Goal: Use online tool/utility: Utilize a website feature to perform a specific function

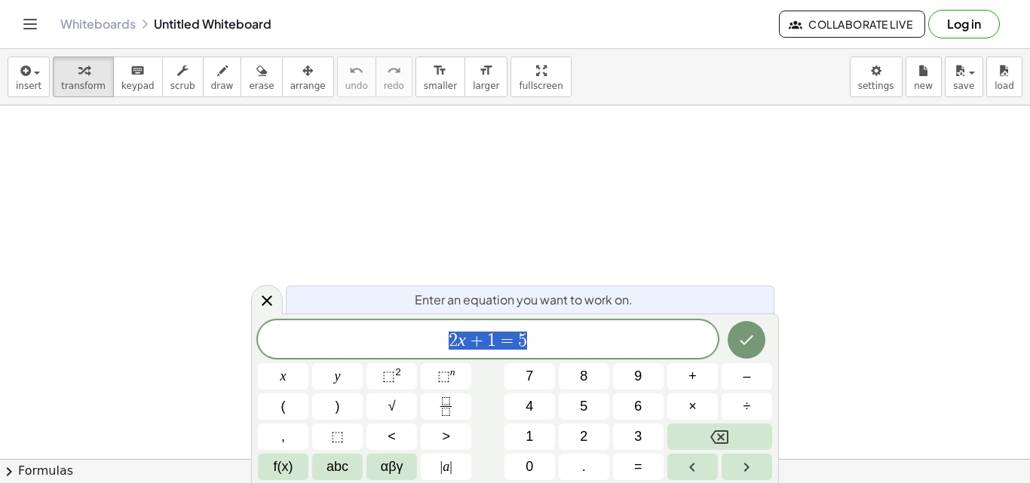
scroll to position [377, 0]
click at [265, 305] on icon at bounding box center [267, 301] width 18 height 18
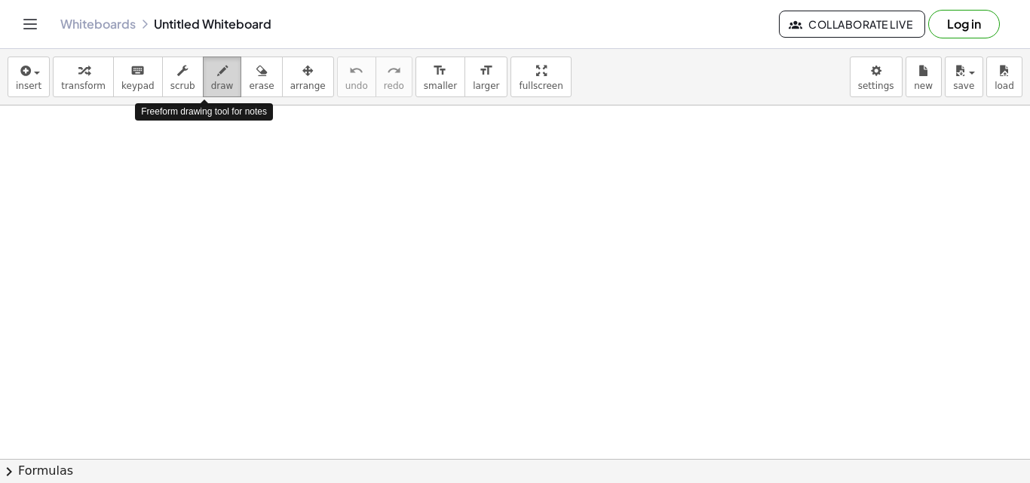
click at [217, 77] on icon "button" at bounding box center [222, 71] width 11 height 18
click at [211, 81] on span "draw" at bounding box center [222, 86] width 23 height 11
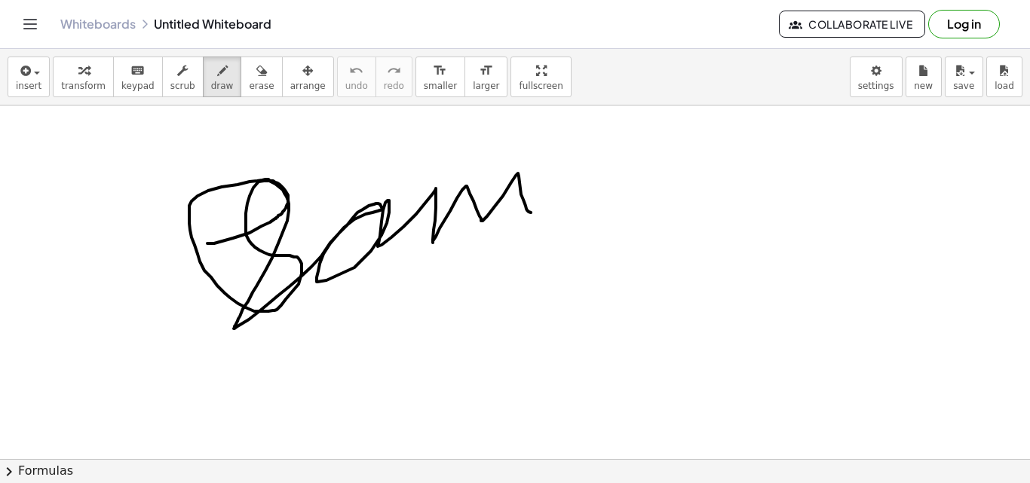
drag, startPoint x: 207, startPoint y: 243, endPoint x: 583, endPoint y: 109, distance: 398.7
click at [583, 115] on div at bounding box center [515, 131] width 1030 height 805
drag, startPoint x: 552, startPoint y: 176, endPoint x: 531, endPoint y: 158, distance: 27.7
click at [553, 197] on div at bounding box center [515, 131] width 1030 height 805
click at [249, 69] on div "button" at bounding box center [261, 70] width 25 height 18
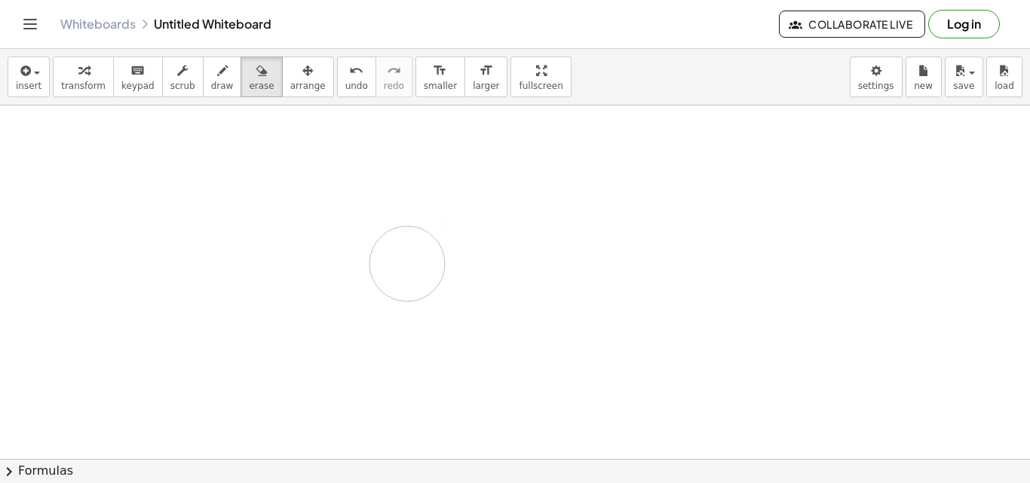
drag, startPoint x: 234, startPoint y: 311, endPoint x: 280, endPoint y: 176, distance: 142.1
click at [337, 221] on div at bounding box center [515, 131] width 1030 height 805
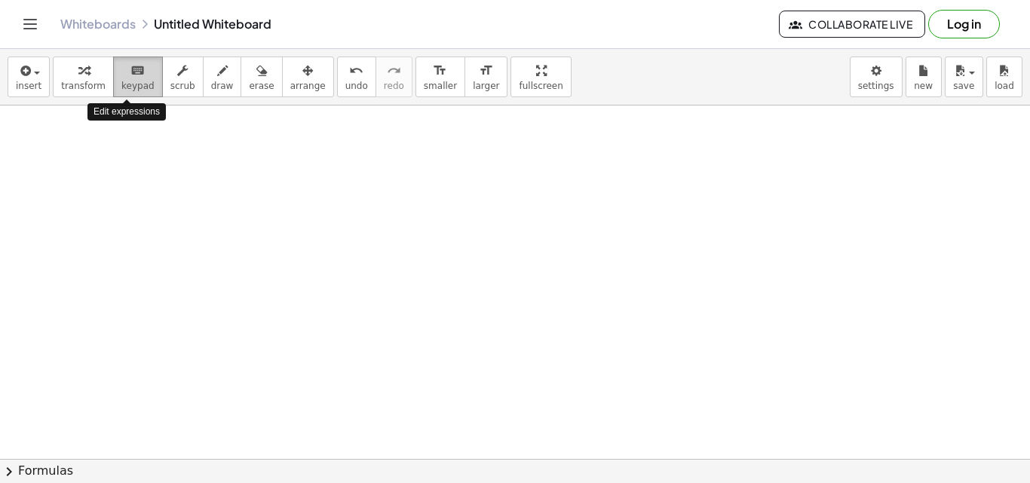
click at [130, 63] on icon "keyboard" at bounding box center [137, 71] width 14 height 18
click at [127, 90] on span "keypad" at bounding box center [137, 86] width 33 height 11
click at [130, 75] on icon "keyboard" at bounding box center [137, 71] width 14 height 18
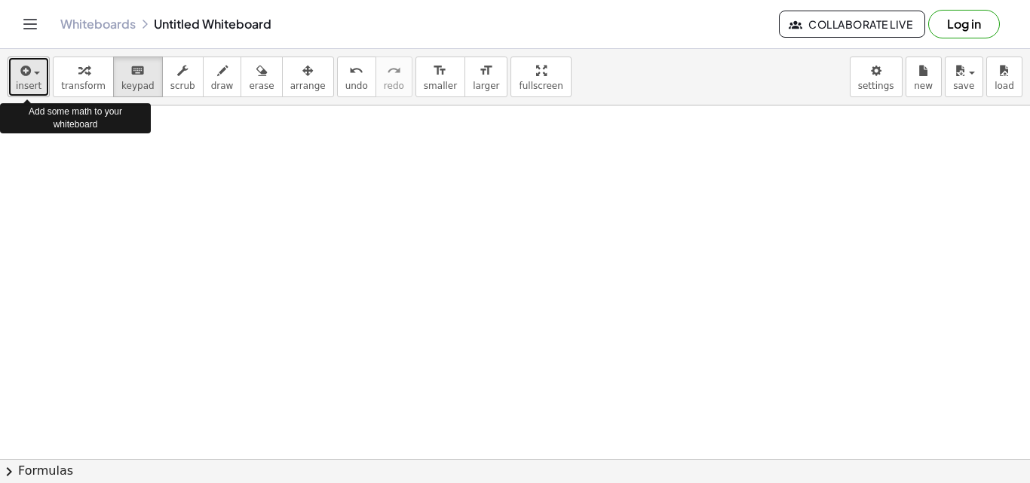
click at [34, 72] on span "button" at bounding box center [37, 73] width 6 height 3
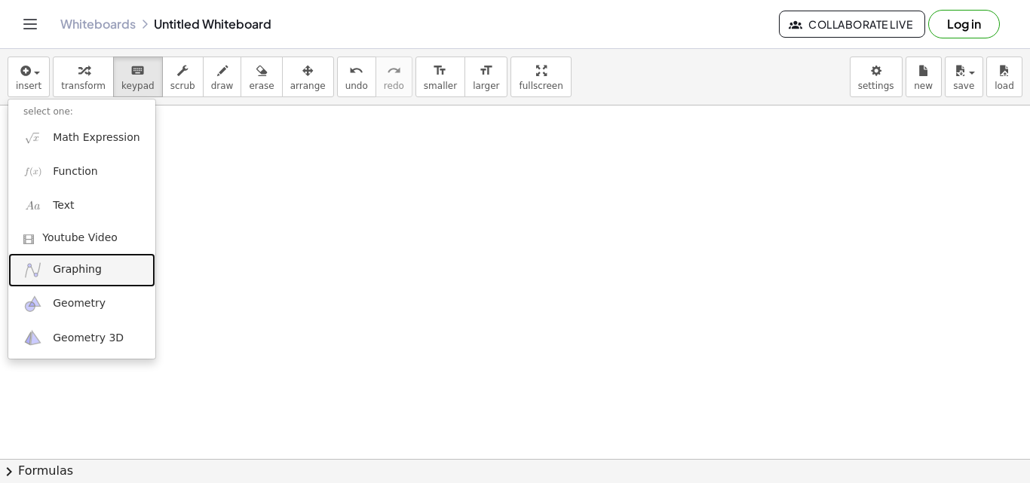
click at [76, 279] on link "Graphing" at bounding box center [81, 270] width 147 height 34
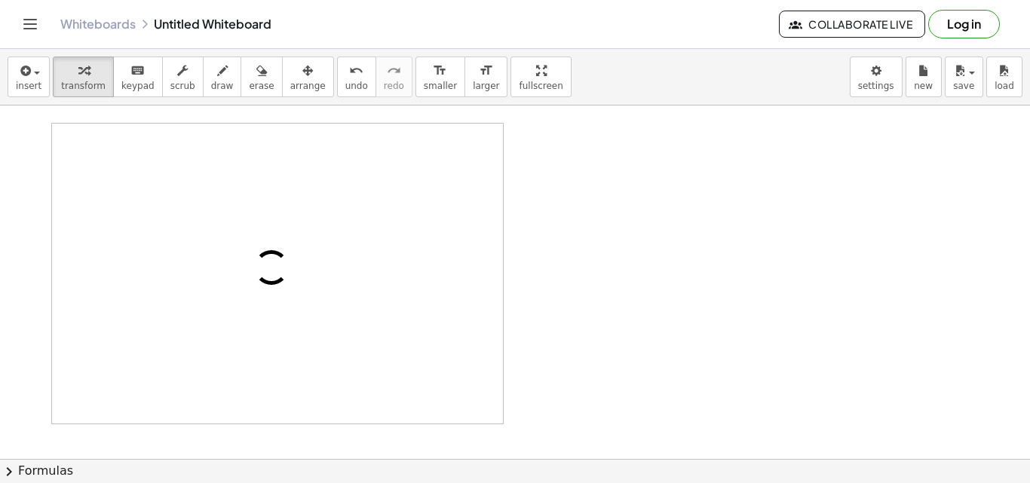
drag, startPoint x: 80, startPoint y: 119, endPoint x: 85, endPoint y: 374, distance: 254.9
click at [85, 374] on div at bounding box center [515, 131] width 1030 height 805
click at [268, 258] on div at bounding box center [277, 274] width 48 height 48
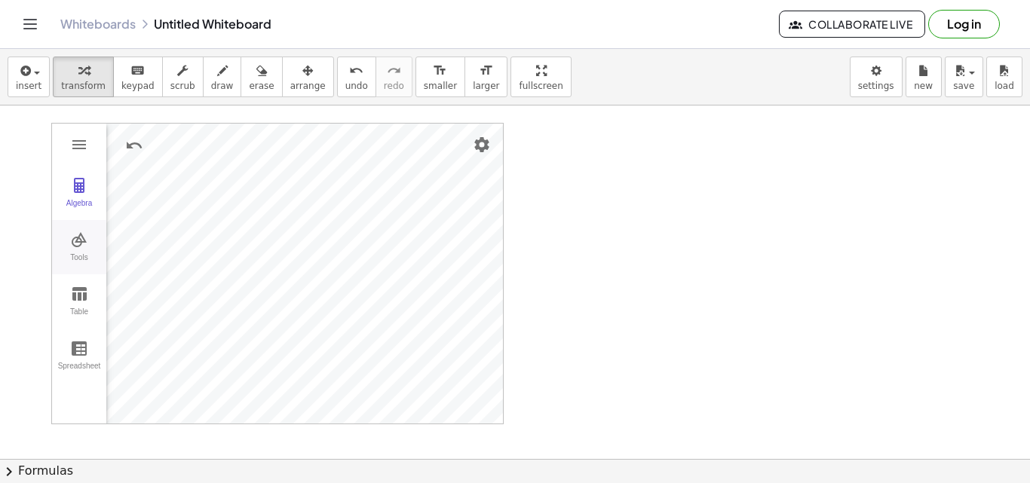
click at [81, 243] on img "Graphing Calculator" at bounding box center [79, 240] width 18 height 18
click at [154, 359] on img "Intersect. Select intersection or two objects successively" at bounding box center [148, 363] width 60 height 24
click at [234, 317] on div "Algebra Tools Table Spreadsheet GeoGebra Graphing Calculator Basic Tools Move P…" at bounding box center [277, 274] width 451 height 300
click at [142, 361] on img "Intersect. Select intersection or two objects successively" at bounding box center [148, 363] width 60 height 24
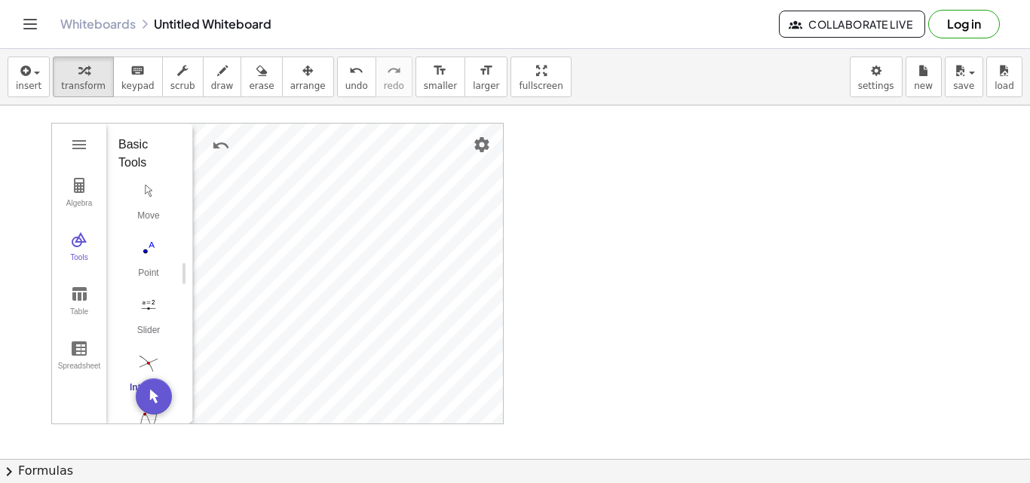
click at [323, 272] on div "Algebra Tools Table Spreadsheet GeoGebra Graphing Calculator Basic Tools Move P…" at bounding box center [277, 274] width 451 height 300
click at [147, 366] on img "Intersect. Select intersection or two objects successively" at bounding box center [148, 363] width 60 height 24
click at [156, 279] on img "Extremum. Select a function" at bounding box center [148, 269] width 60 height 24
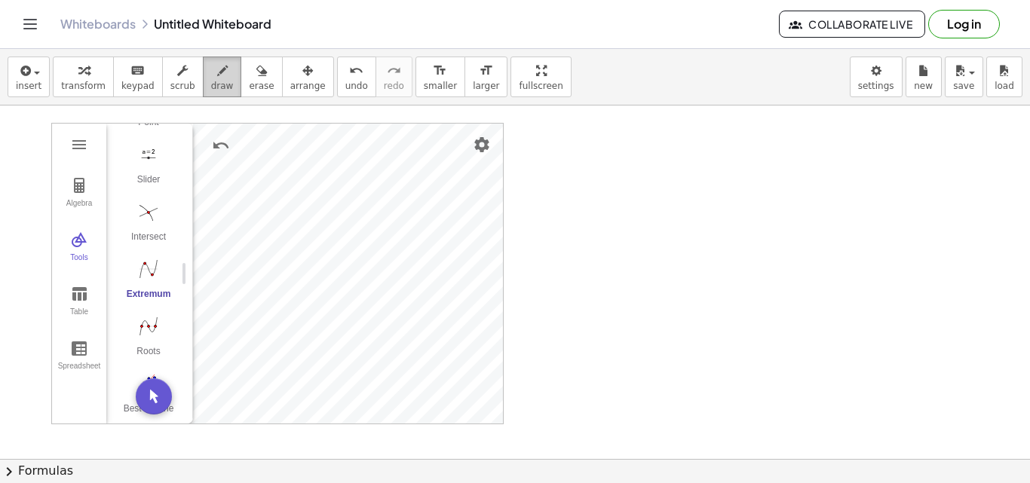
click at [211, 82] on span "draw" at bounding box center [222, 86] width 23 height 11
drag, startPoint x: 380, startPoint y: 234, endPoint x: 233, endPoint y: 309, distance: 165.2
click at [325, 317] on div at bounding box center [515, 131] width 1030 height 805
click at [149, 262] on div at bounding box center [515, 131] width 1030 height 805
click at [78, 303] on div at bounding box center [515, 131] width 1030 height 805
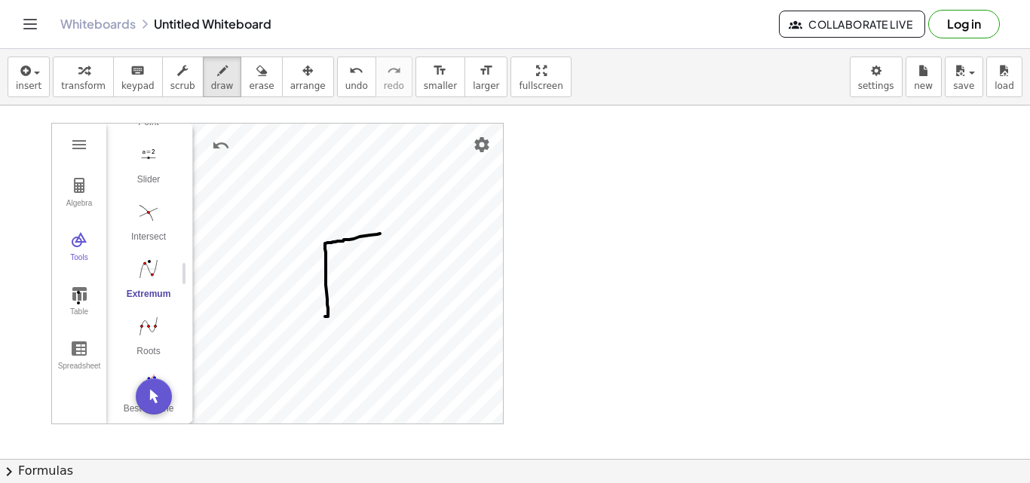
click at [78, 292] on div at bounding box center [515, 131] width 1030 height 805
click at [158, 395] on div at bounding box center [515, 131] width 1030 height 805
click at [73, 187] on div at bounding box center [515, 131] width 1030 height 805
click at [78, 142] on div at bounding box center [515, 131] width 1030 height 805
click at [81, 143] on div at bounding box center [515, 131] width 1030 height 805
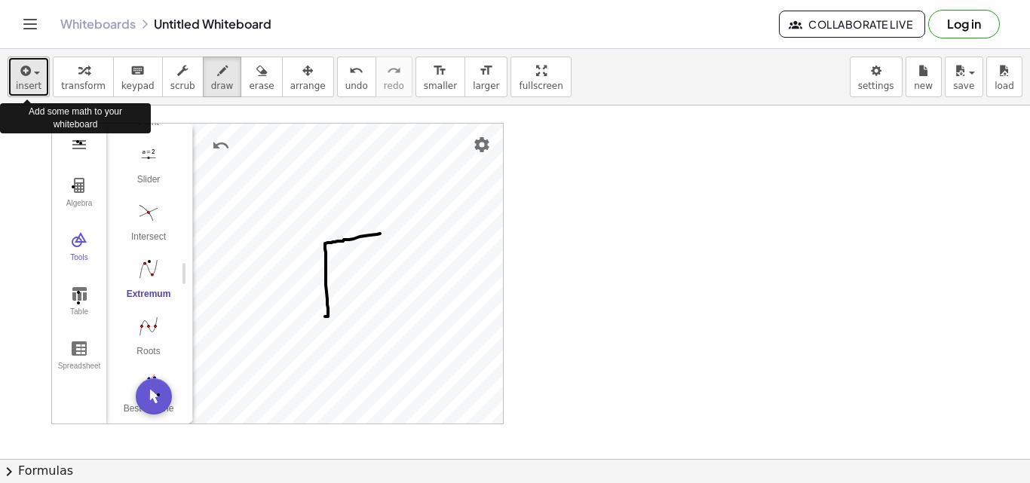
click at [37, 75] on div "button" at bounding box center [29, 70] width 26 height 18
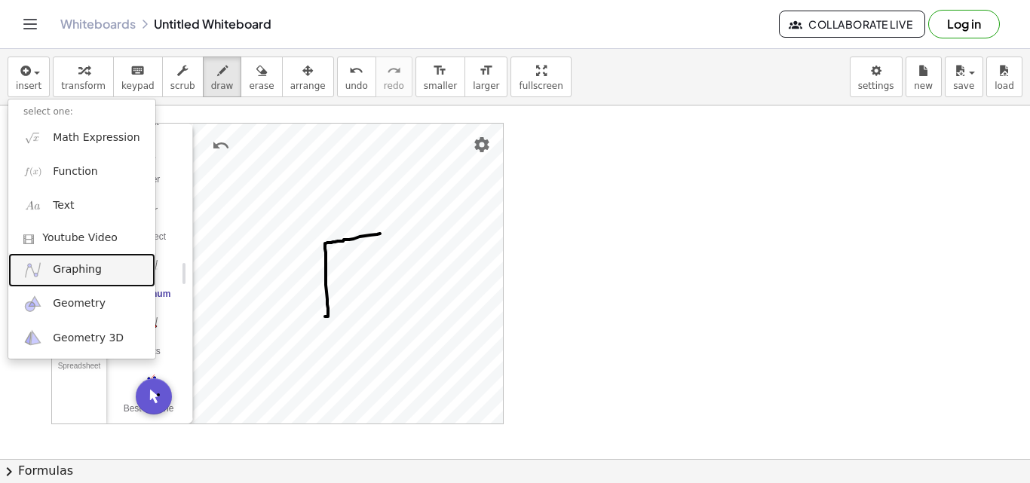
click at [87, 283] on link "Graphing" at bounding box center [81, 270] width 147 height 34
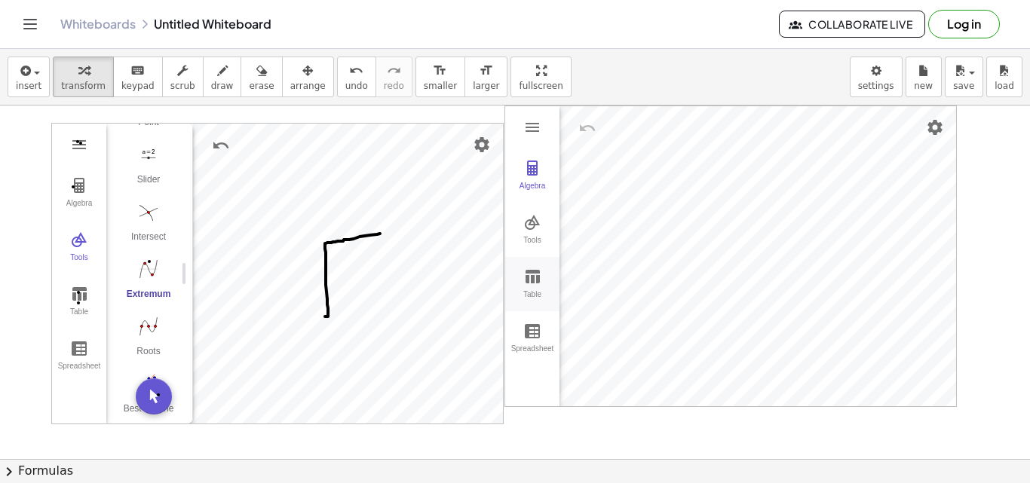
click at [539, 279] on img "Graphing Calculator" at bounding box center [532, 277] width 18 height 18
drag, startPoint x: 635, startPoint y: 250, endPoint x: 559, endPoint y: 258, distance: 77.3
drag, startPoint x: 532, startPoint y: 335, endPoint x: 528, endPoint y: 321, distance: 14.1
click at [528, 321] on button "Spreadsheet" at bounding box center [532, 338] width 54 height 54
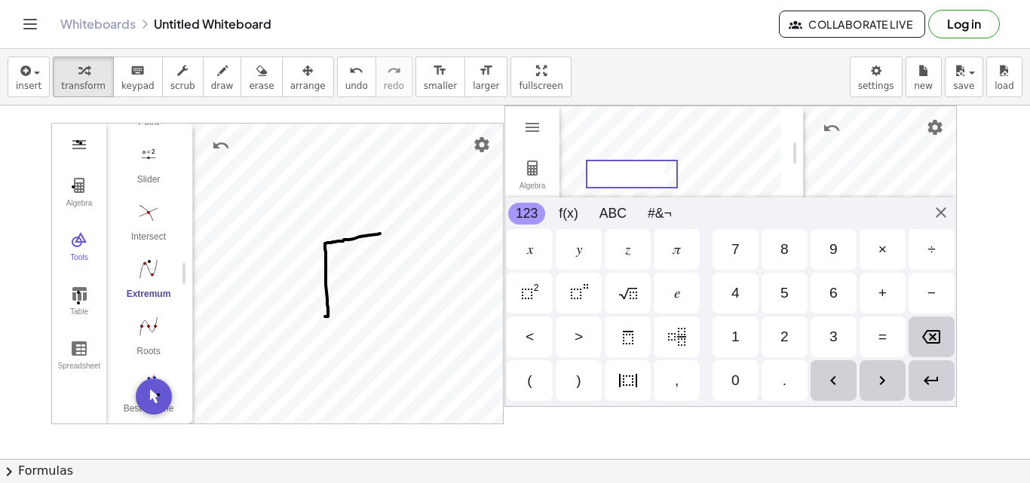
scroll to position [0, 0]
click at [942, 207] on div "Algebra Tools Table Spreadsheet GeoGebra Graphing Calculator Basic Tools Move P…" at bounding box center [730, 257] width 452 height 302
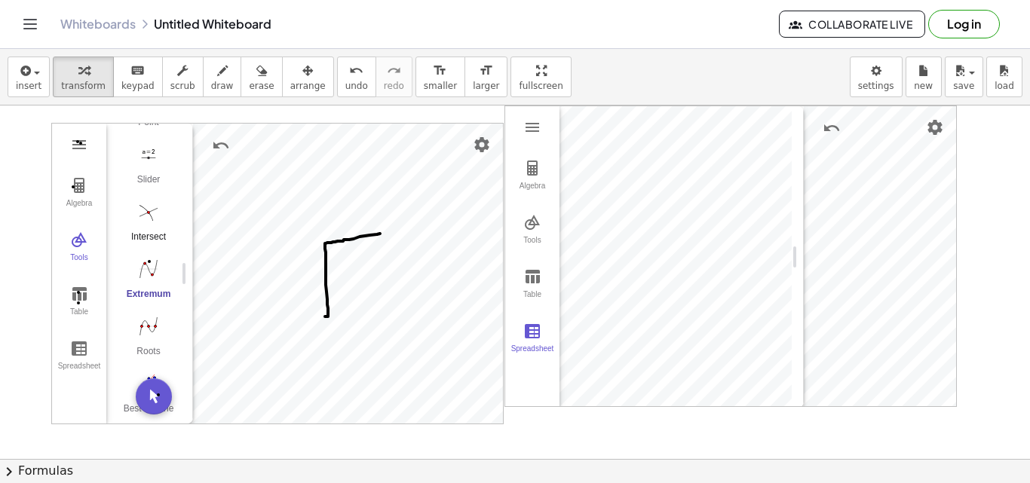
click at [149, 218] on img "Intersect. Select intersection or two objects successively" at bounding box center [148, 212] width 60 height 24
drag, startPoint x: 171, startPoint y: 178, endPoint x: 175, endPoint y: 207, distance: 29.6
click at [175, 207] on div "Basic Tools Move Point Slider Intersect Extremum Roots Best Fit Line Edit Selec…" at bounding box center [143, 274] width 75 height 300
click at [151, 347] on img "Delete. Select object which should be deleted" at bounding box center [148, 357] width 60 height 24
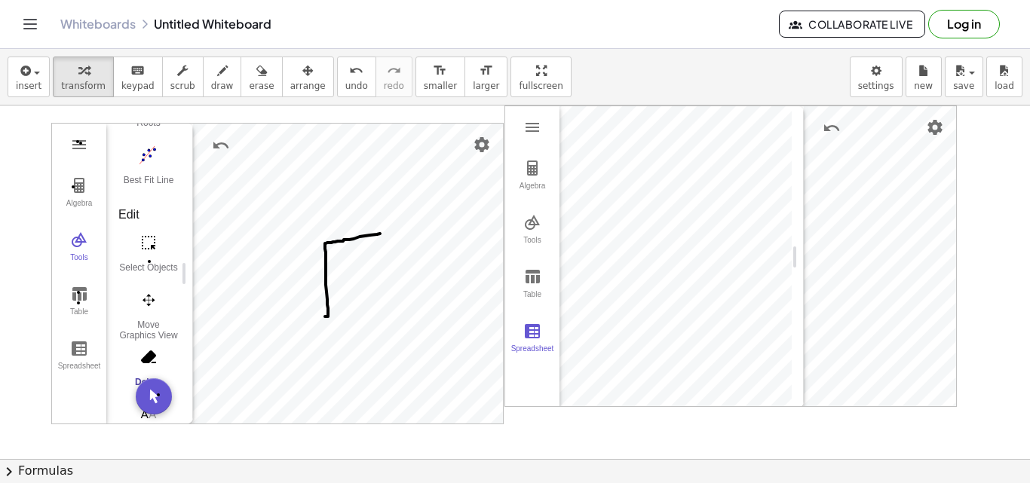
click at [151, 347] on img "Delete. Select object which should be deleted" at bounding box center [148, 357] width 60 height 24
click at [149, 338] on div "Move Graphics View" at bounding box center [148, 330] width 60 height 21
click at [165, 204] on div "Algebra Tools Table Spreadsheet GeoGebra Graphing Calculator Basic Tools Move P…" at bounding box center [277, 274] width 451 height 300
click at [484, 149] on img "Settings" at bounding box center [482, 145] width 18 height 18
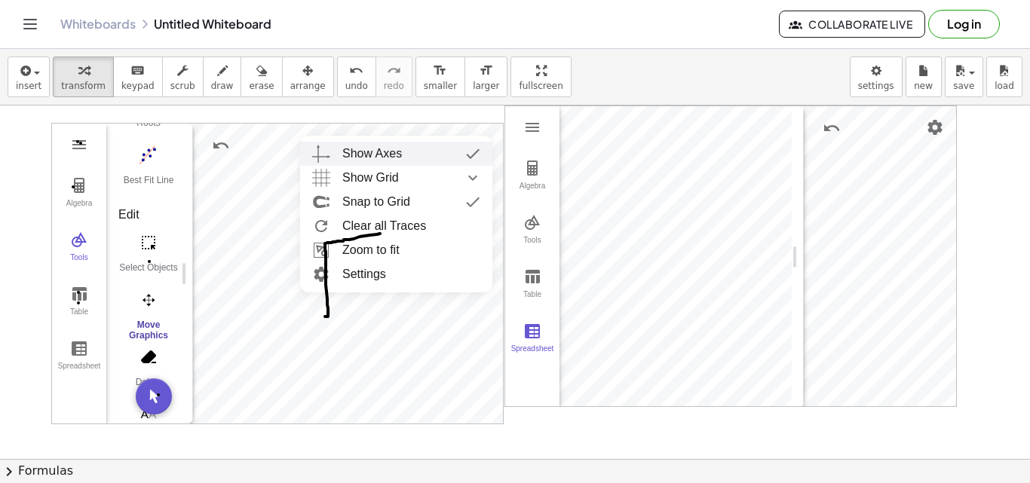
click at [468, 149] on img "Graphing Calculator" at bounding box center [472, 154] width 27 height 24
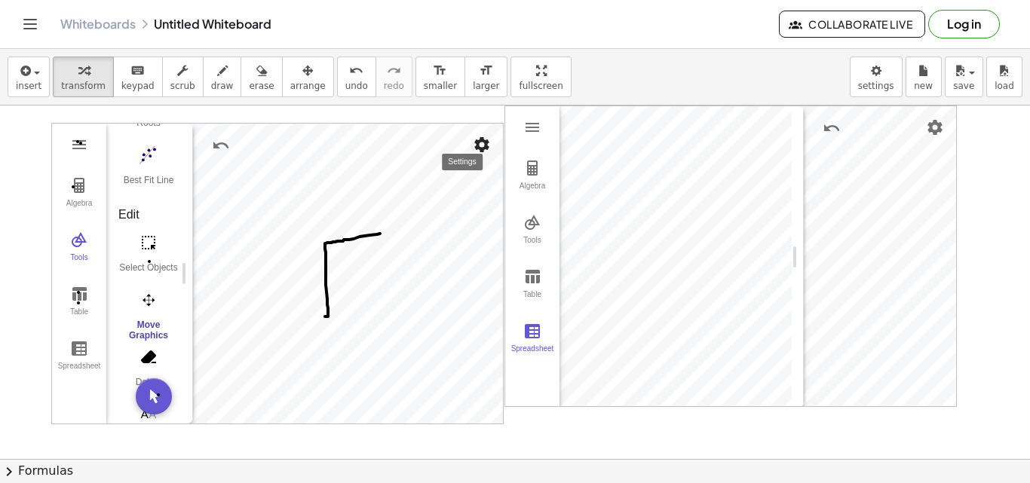
click at [481, 152] on img "Settings" at bounding box center [482, 145] width 18 height 18
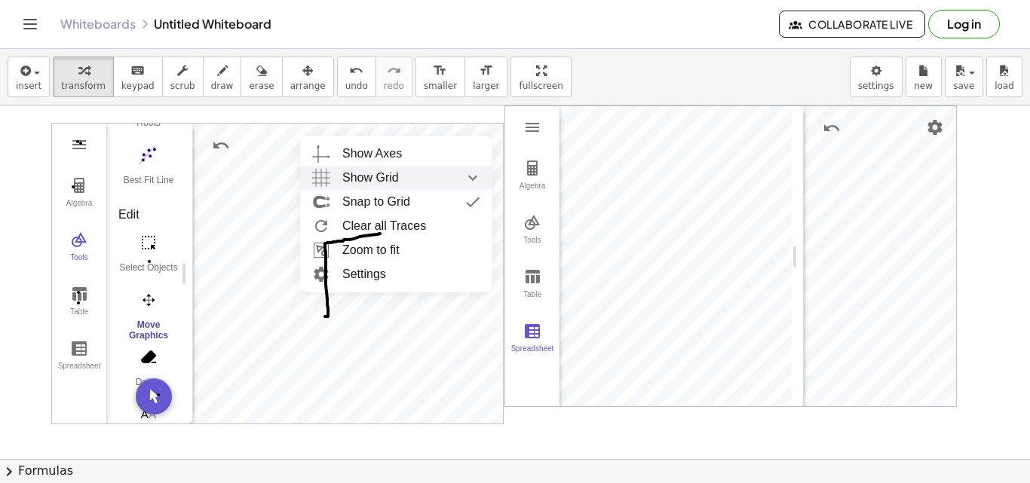
click at [470, 170] on img "Show Grid collapsed" at bounding box center [472, 178] width 27 height 24
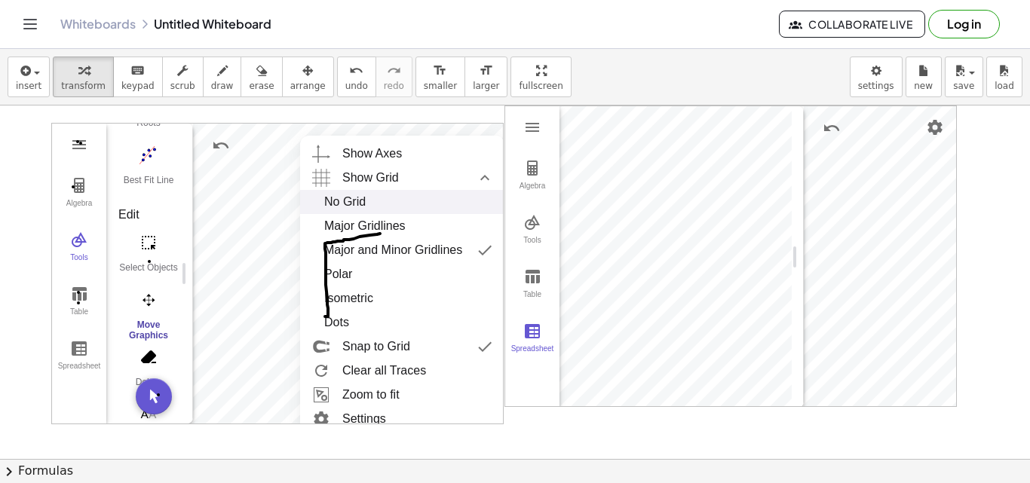
click at [390, 200] on div "No Grid" at bounding box center [402, 202] width 156 height 24
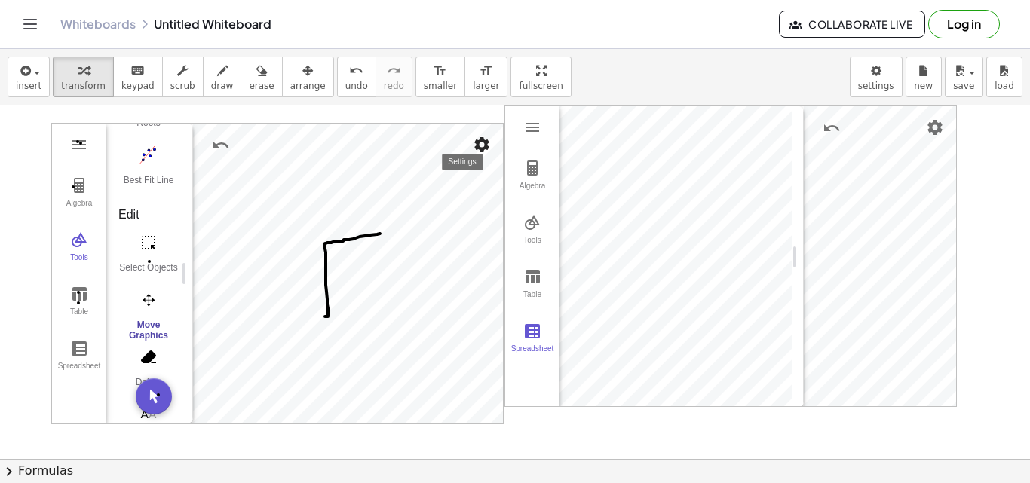
click at [482, 151] on img "Settings" at bounding box center [482, 145] width 18 height 18
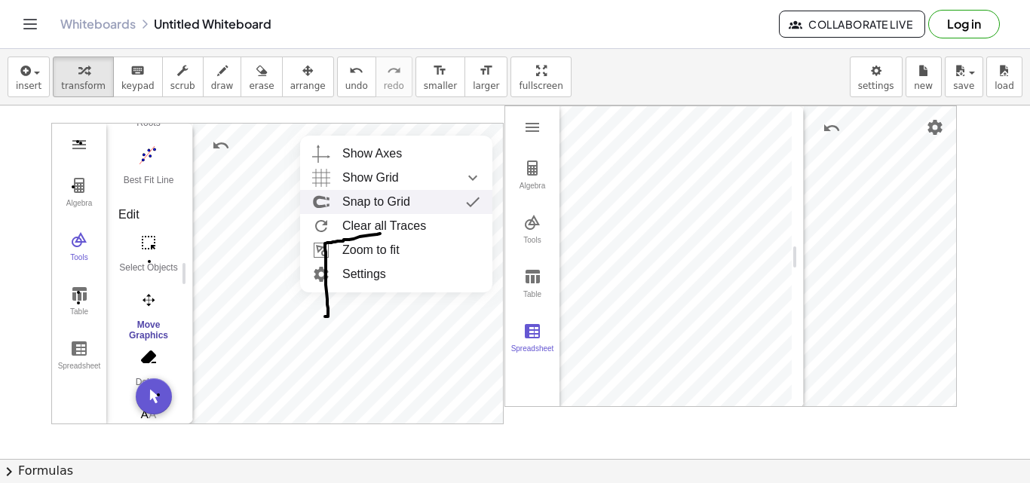
click at [416, 201] on div "Snap to Grid" at bounding box center [411, 202] width 138 height 24
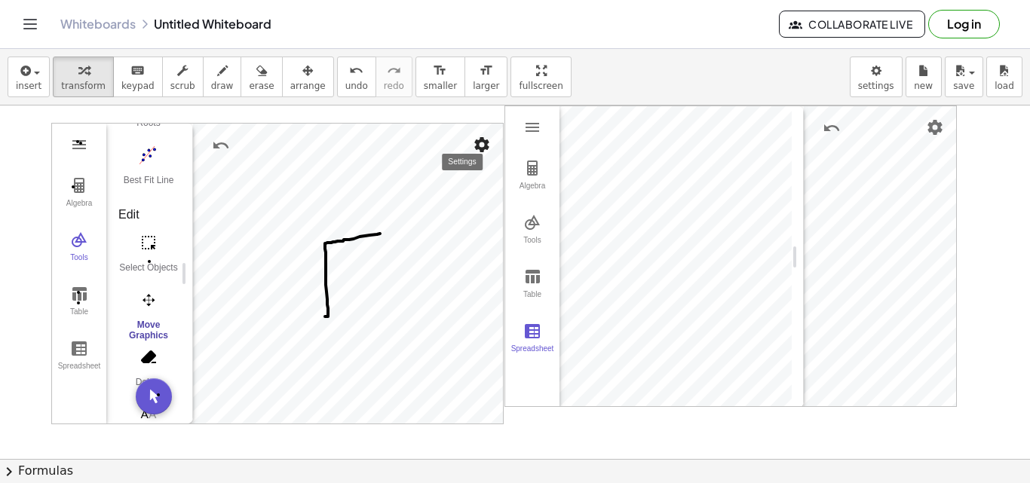
click at [478, 132] on button "Settings" at bounding box center [481, 144] width 27 height 27
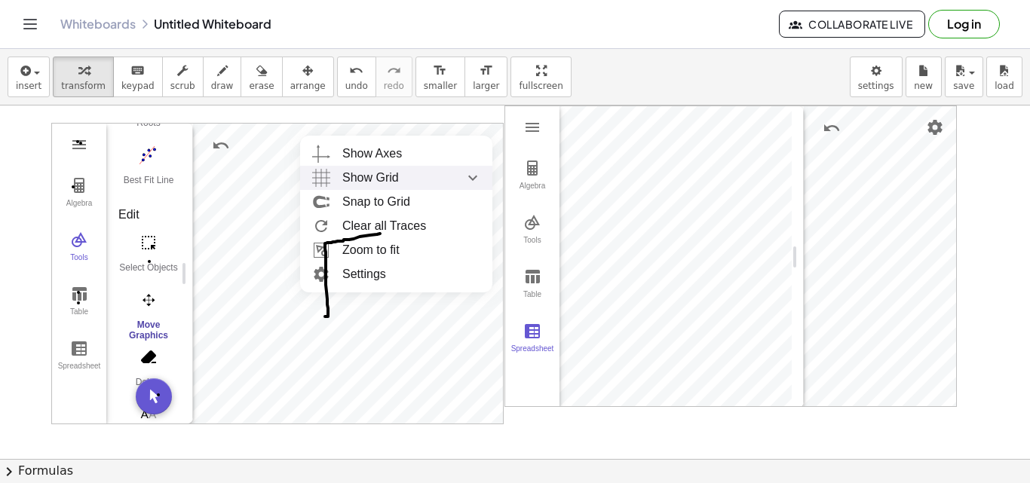
click at [431, 176] on div "Show Grid" at bounding box center [411, 178] width 138 height 24
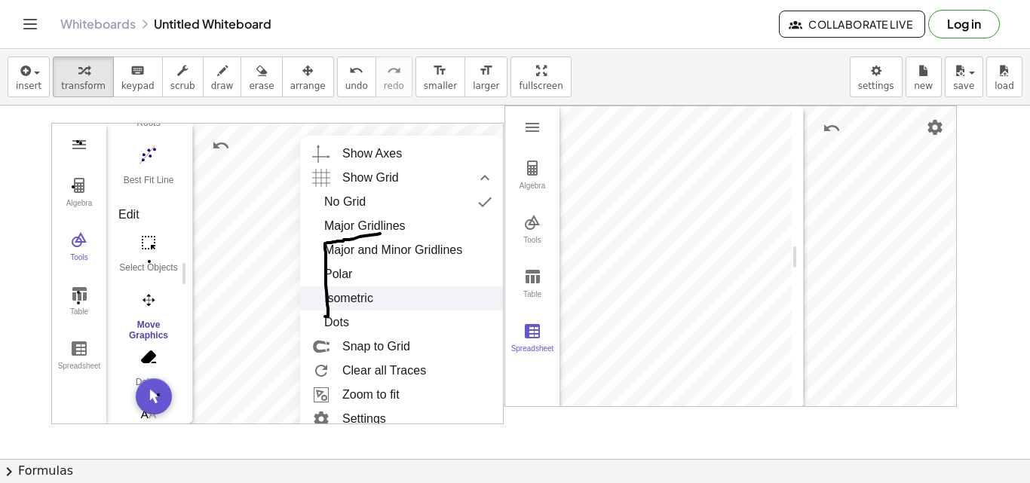
click at [397, 305] on div "Isometric" at bounding box center [402, 298] width 156 height 24
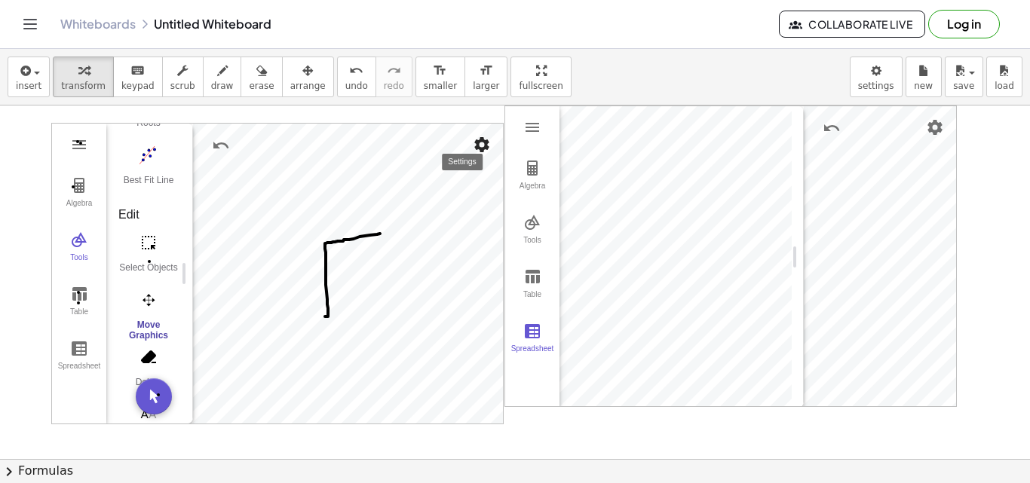
click at [483, 151] on img "Settings" at bounding box center [482, 145] width 18 height 18
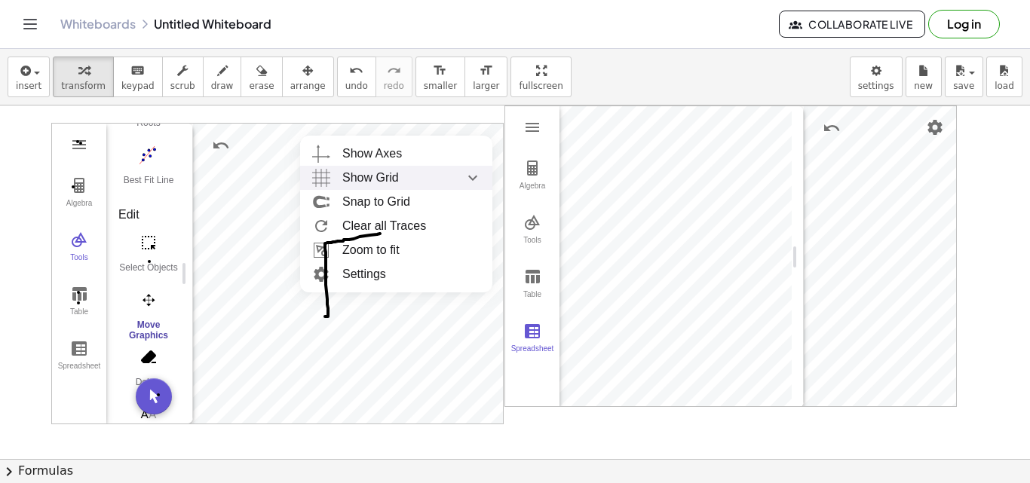
click at [470, 178] on img "Show Grid collapsed" at bounding box center [472, 178] width 27 height 24
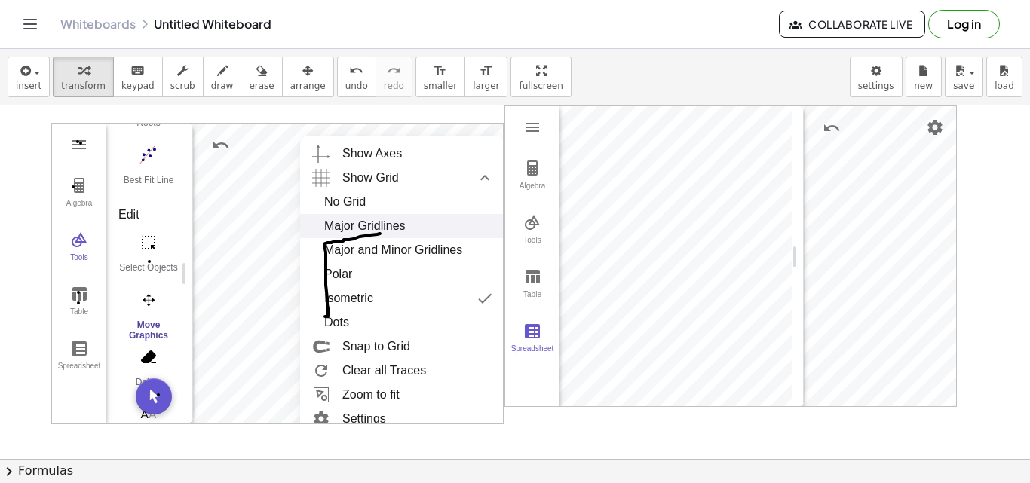
click at [449, 224] on div "Major Gridlines" at bounding box center [402, 226] width 156 height 24
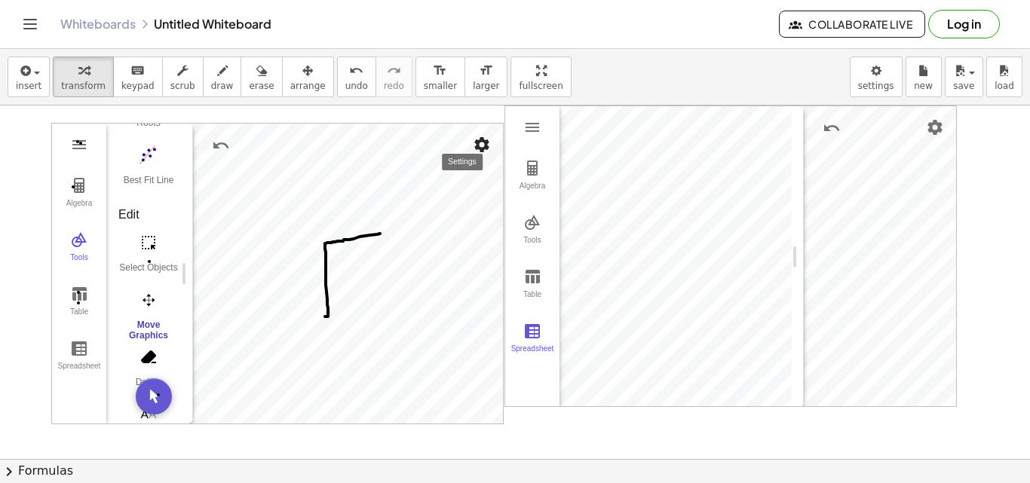
click at [476, 142] on img "Settings" at bounding box center [482, 145] width 18 height 18
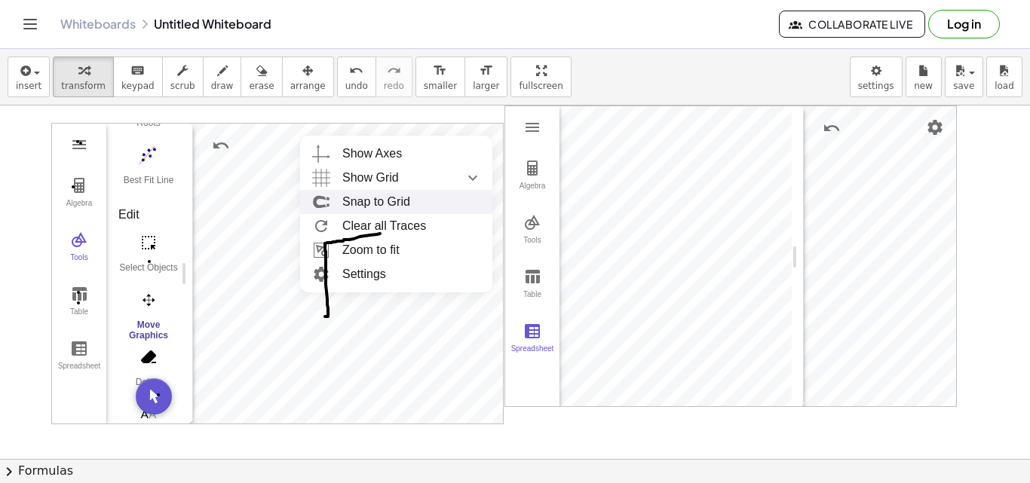
click at [436, 205] on div "Snap to Grid" at bounding box center [411, 202] width 138 height 24
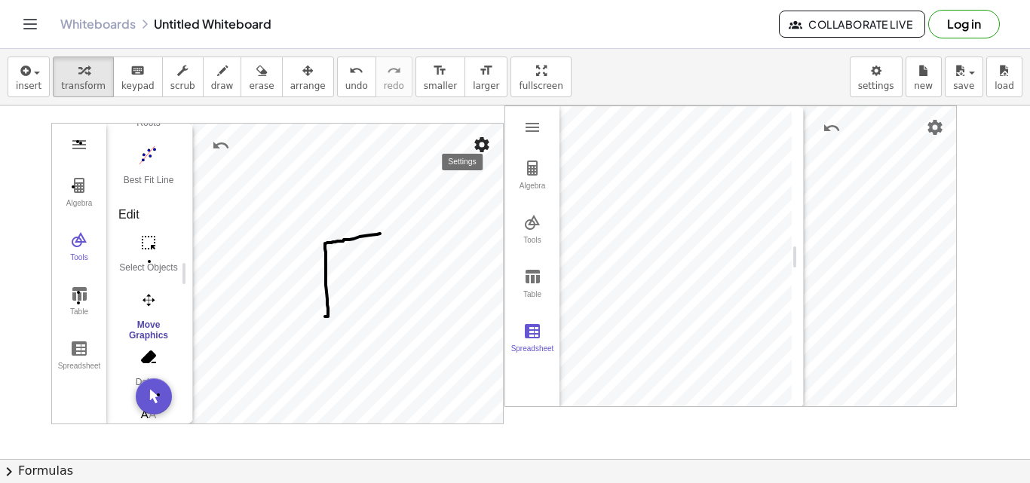
click at [486, 156] on button "Settings" at bounding box center [481, 144] width 27 height 27
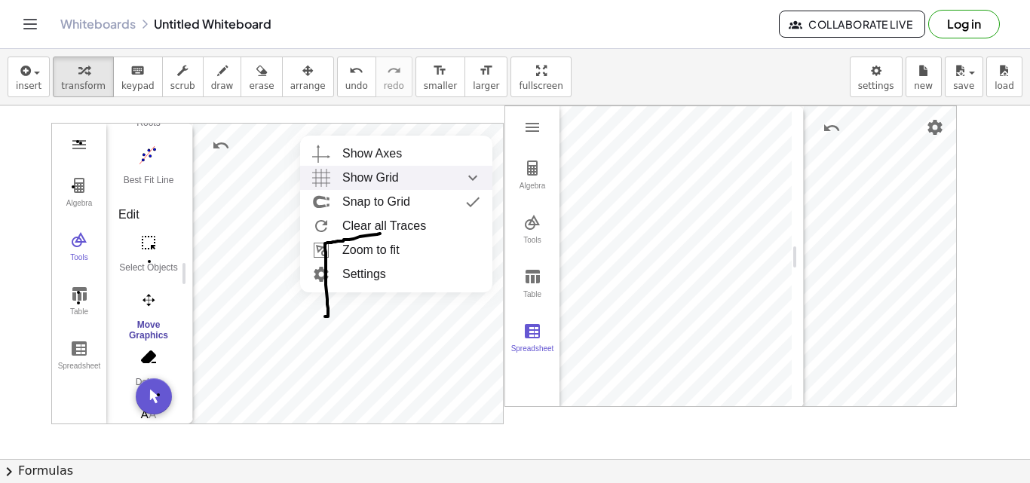
click at [464, 175] on img "Show Grid collapsed" at bounding box center [472, 178] width 27 height 24
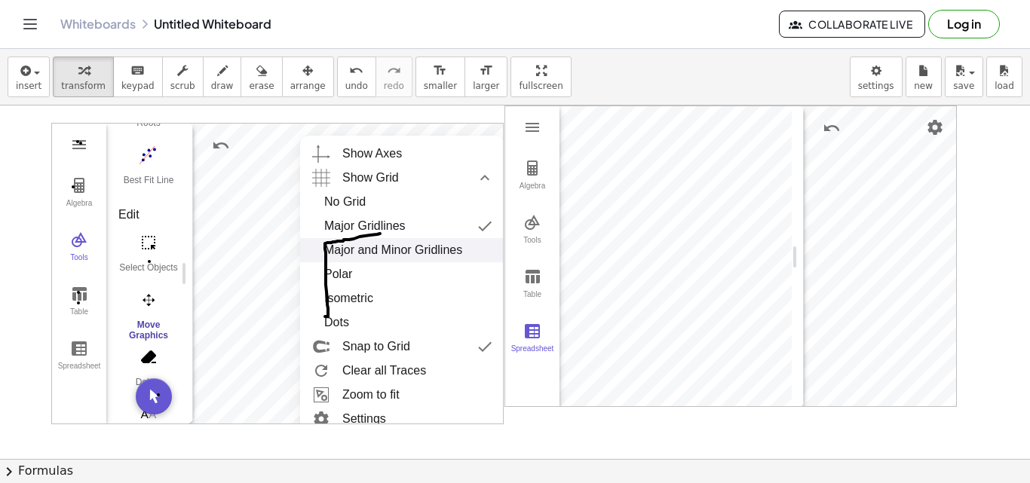
click at [442, 244] on div "Major and Minor Gridlines" at bounding box center [393, 250] width 138 height 24
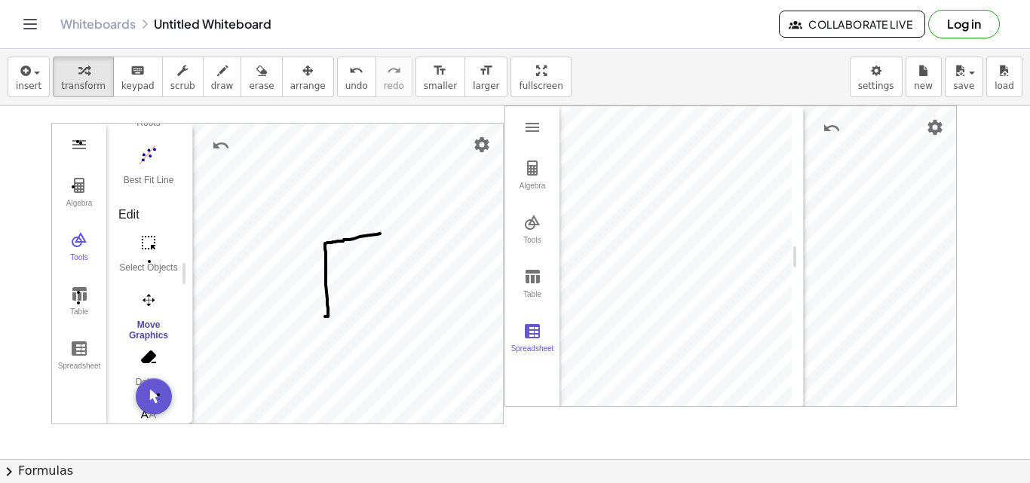
drag, startPoint x: 557, startPoint y: 199, endPoint x: 605, endPoint y: 191, distance: 48.8
click at [605, 191] on div "Algebra Tools Table Spreadsheet GeoGebra Graphing Calculator Basic Tools Move P…" at bounding box center [648, 257] width 286 height 302
click at [143, 320] on img "Roots. Select a function" at bounding box center [148, 324] width 60 height 24
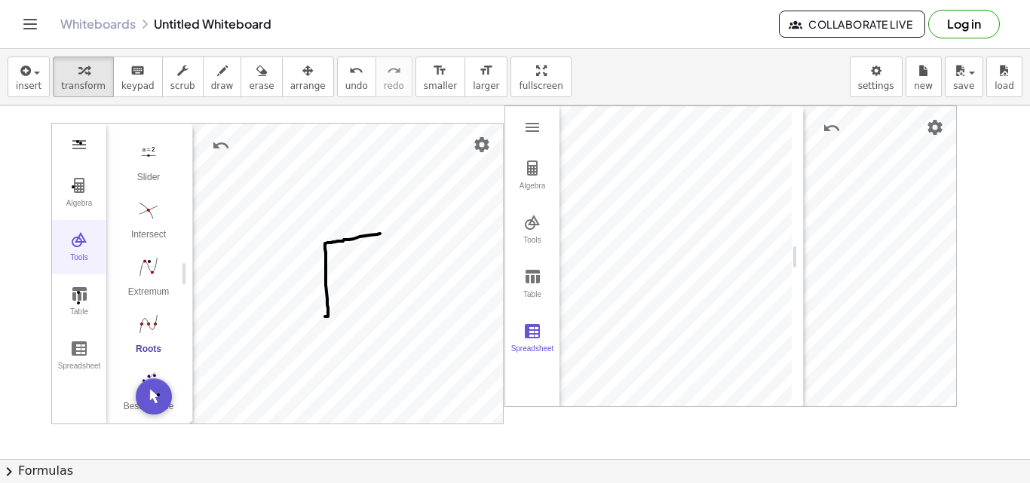
click at [87, 247] on img "Graphing Calculator" at bounding box center [79, 240] width 18 height 18
click at [77, 299] on img "Graphing Calculator" at bounding box center [79, 294] width 18 height 18
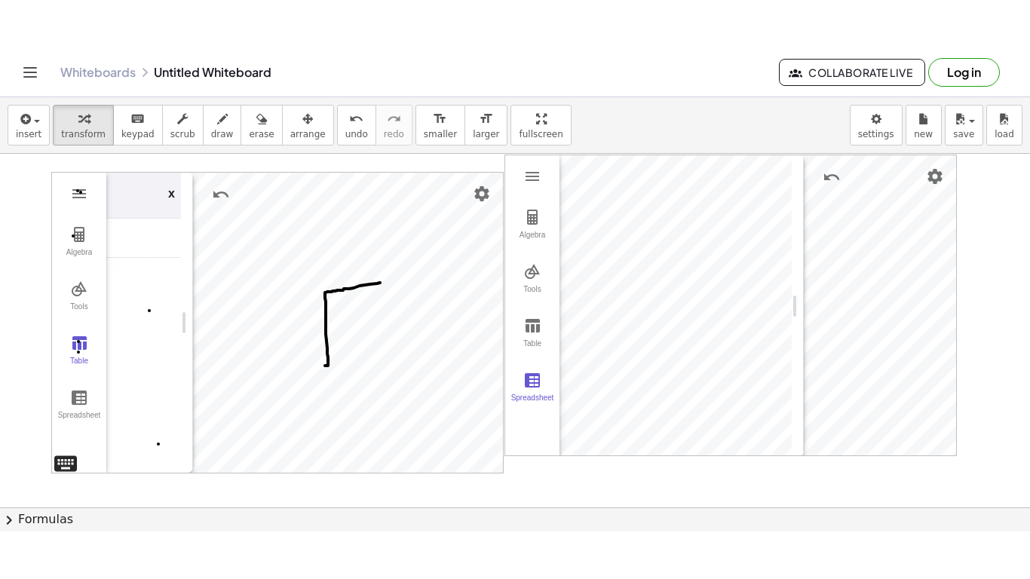
scroll to position [301, 0]
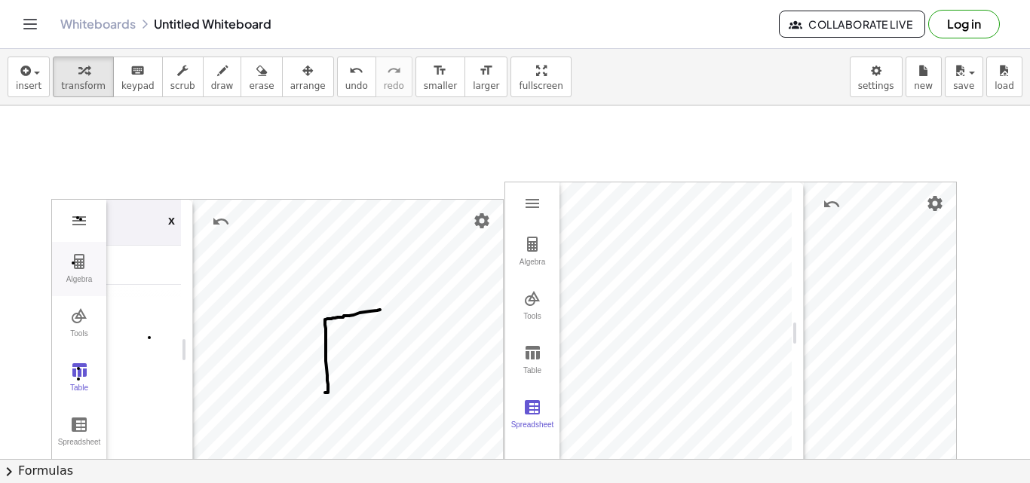
click at [94, 274] on button "Algebra" at bounding box center [79, 269] width 54 height 54
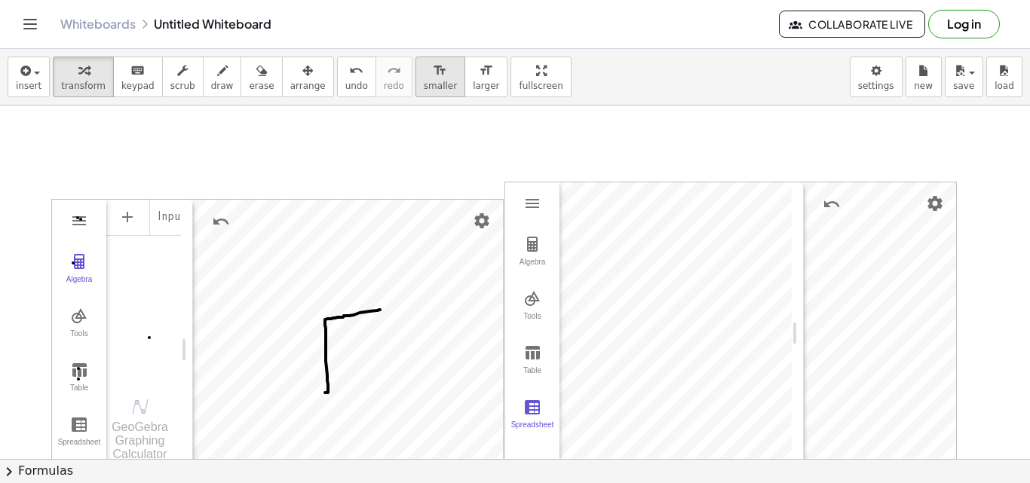
click at [414, 94] on div "insert select one: Math Expression Function Text Youtube Video Graphing Geometr…" at bounding box center [515, 266] width 1030 height 434
drag, startPoint x: 503, startPoint y: 68, endPoint x: 506, endPoint y: 133, distance: 65.7
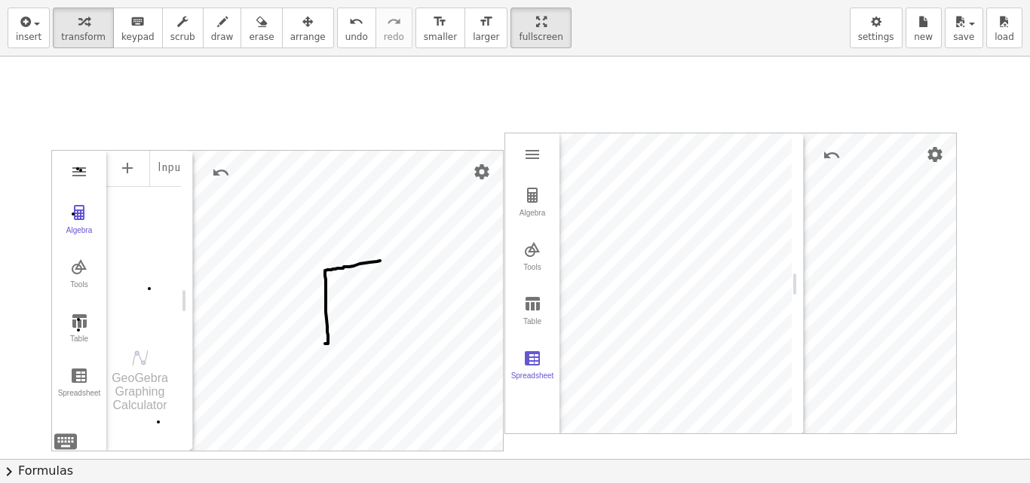
click at [505, 133] on div "insert select one: Math Expression Function Text Youtube Video Graphing Geometr…" at bounding box center [515, 241] width 1030 height 483
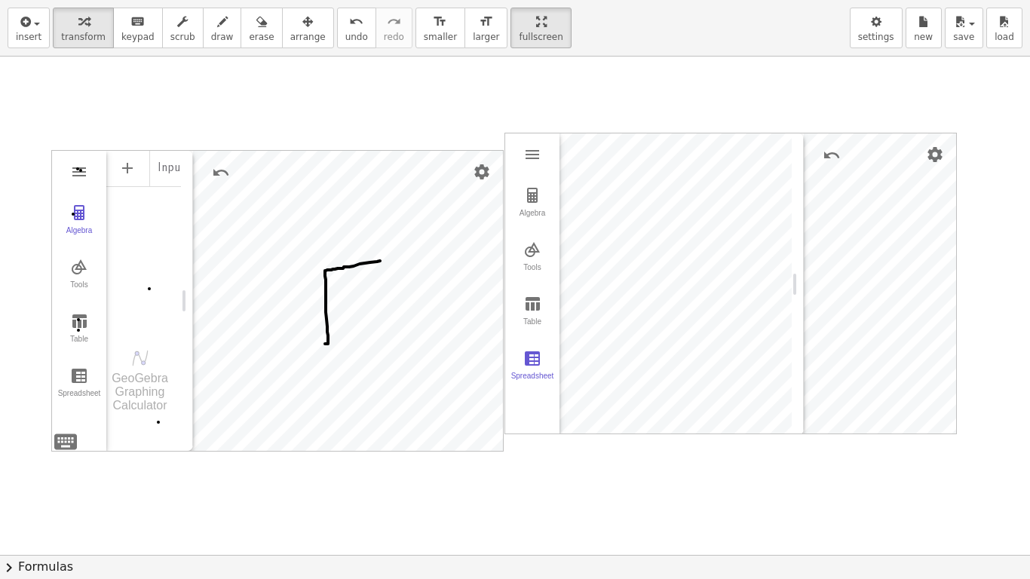
click at [173, 348] on div "Algebra Tools Table Spreadsheet Input… GeoGebra Graphing Calculator Basic Tools…" at bounding box center [277, 301] width 451 height 300
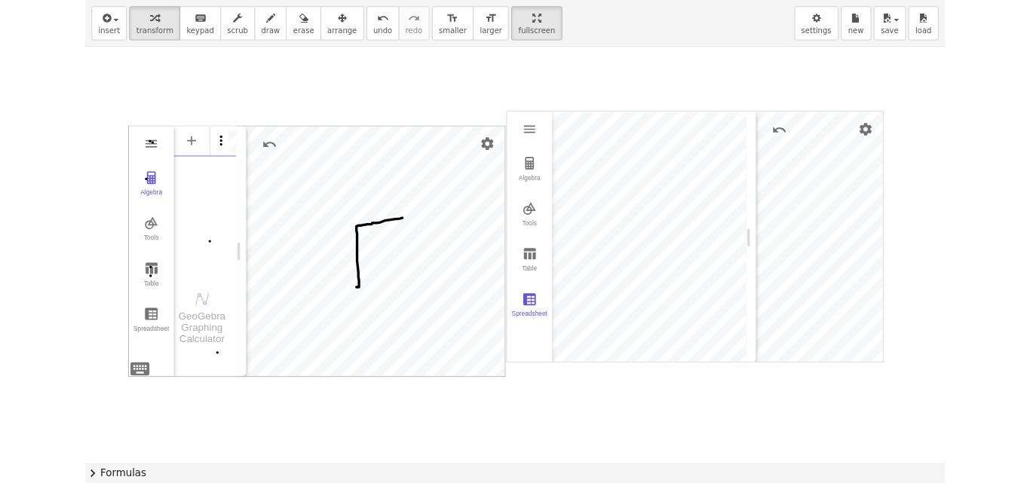
scroll to position [8, 0]
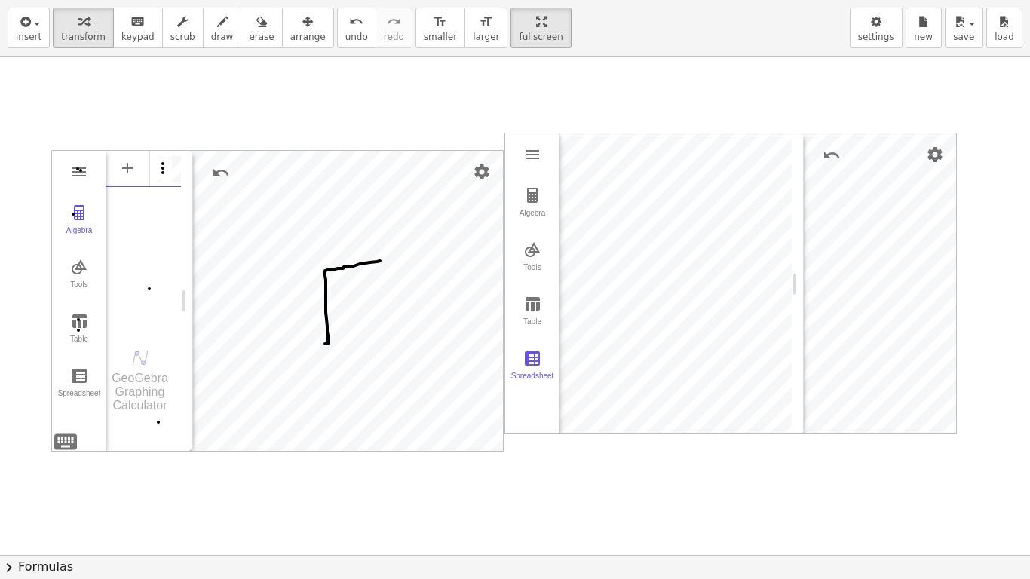
click at [159, 167] on img "Options" at bounding box center [163, 168] width 18 height 18
click at [186, 166] on li "Delete" at bounding box center [233, 172] width 157 height 24
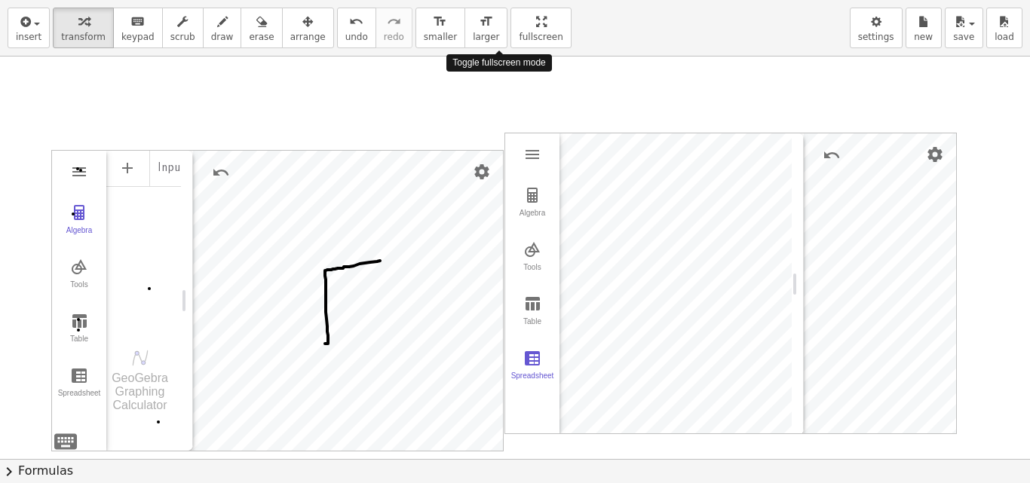
drag, startPoint x: 498, startPoint y: 23, endPoint x: 498, endPoint y: -43, distance: 65.6
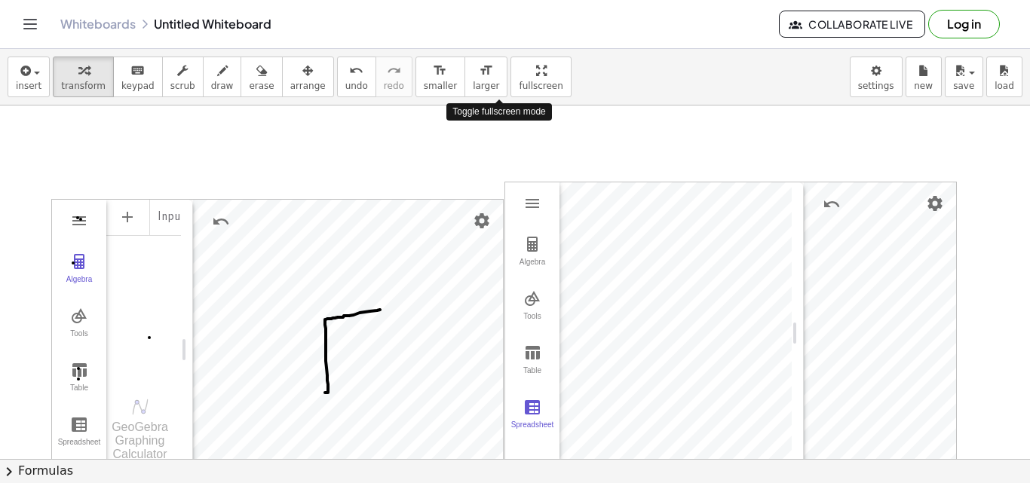
click at [498, 0] on html "Graspable Math Activities Get Started Activity Bank Assigned Work Classes White…" at bounding box center [515, 241] width 1030 height 483
click at [890, 73] on body "Graspable Math Activities Get Started Activity Bank Assigned Work Classes White…" at bounding box center [515, 241] width 1030 height 483
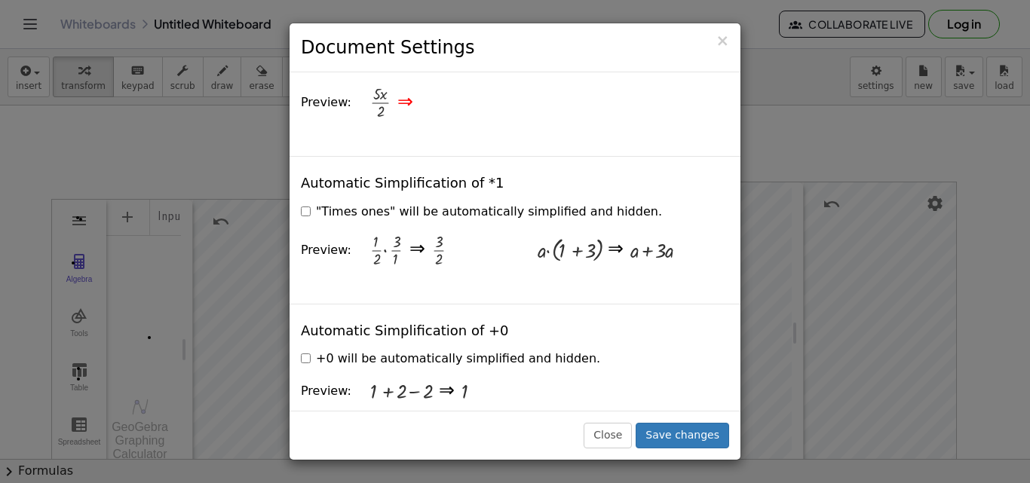
scroll to position [1885, 0]
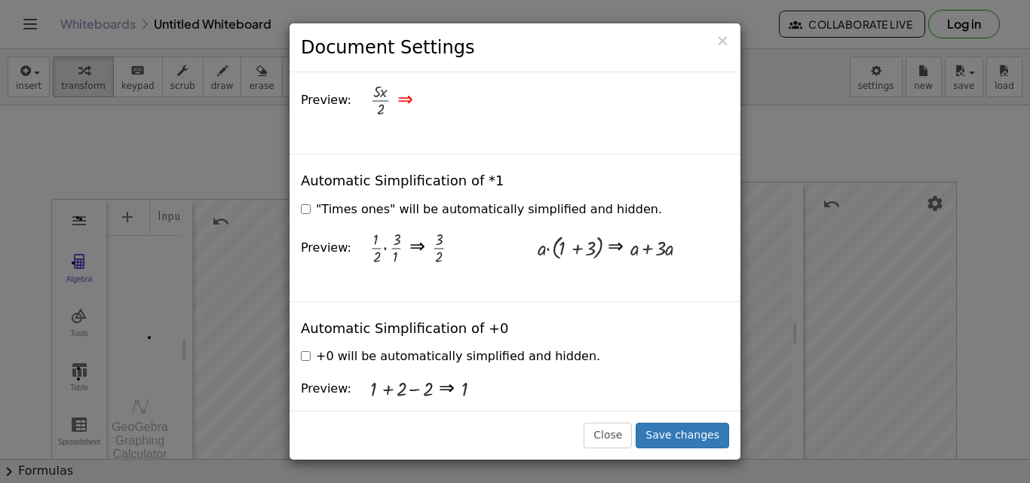
click at [717, 40] on h3 "Document Settings" at bounding box center [515, 48] width 428 height 26
click at [734, 51] on div "× Document Settings" at bounding box center [514, 47] width 451 height 49
click at [628, 423] on button "Close" at bounding box center [607, 436] width 48 height 26
